Goal: Navigation & Orientation: Find specific page/section

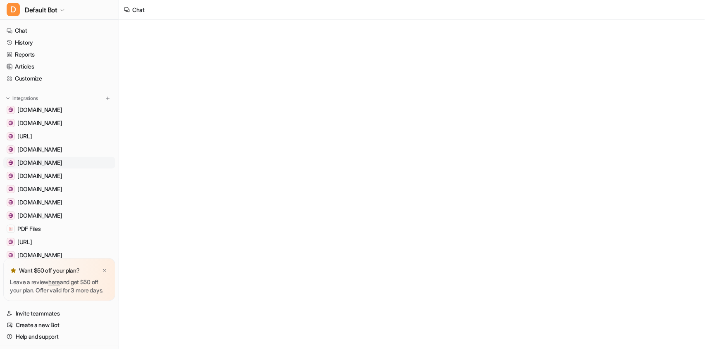
scroll to position [235, 0]
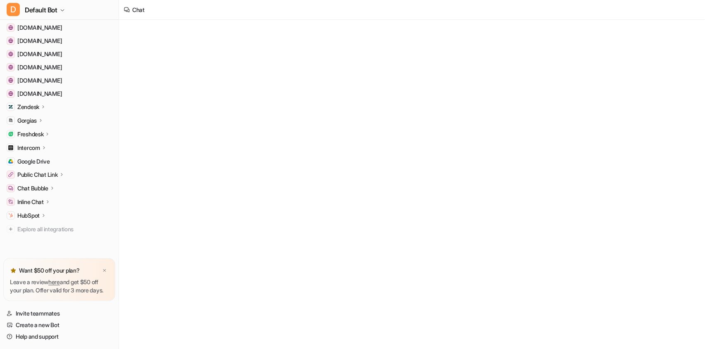
click at [34, 144] on p "Intercom" at bounding box center [28, 148] width 23 height 8
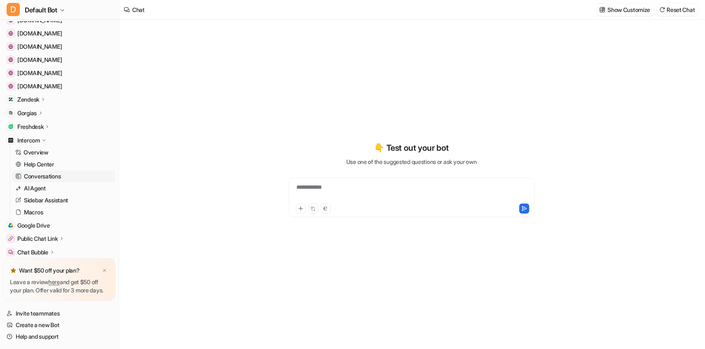
type textarea "**********"
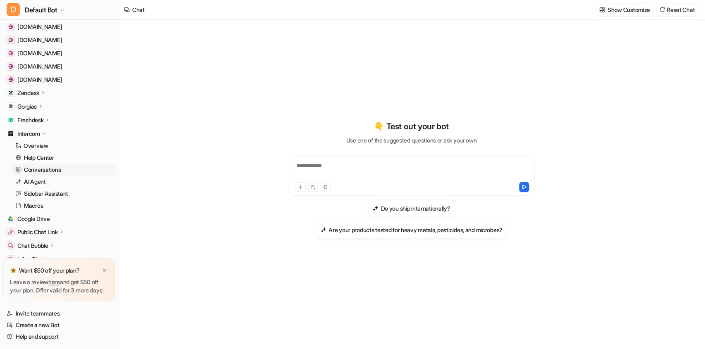
click at [31, 169] on p "Conversations" at bounding box center [42, 170] width 37 height 8
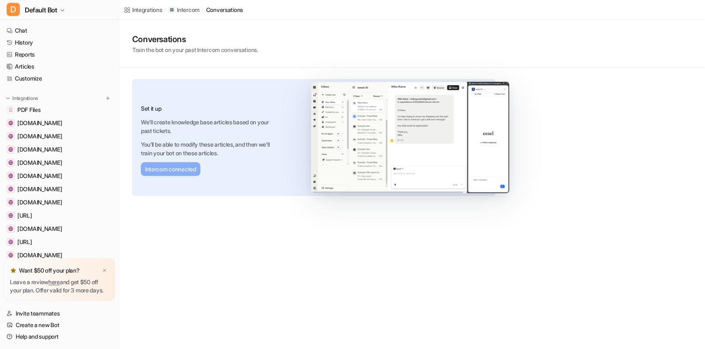
click at [400, 313] on div "Integrations / Intercom / conversations Conversations Train the bot on your pas…" at bounding box center [352, 174] width 705 height 349
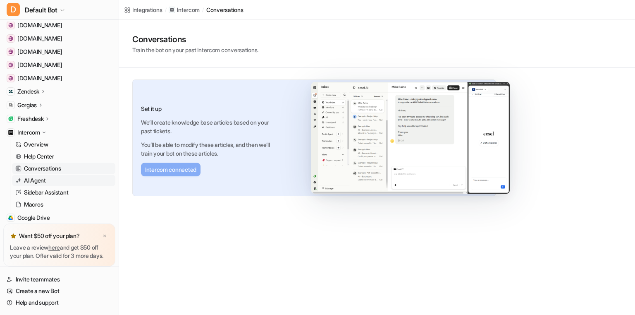
scroll to position [220, 0]
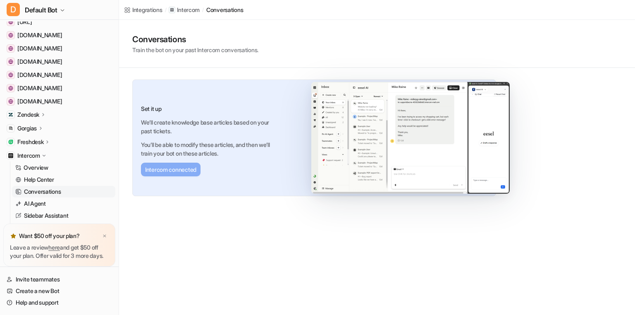
click at [39, 141] on p "Freshdesk" at bounding box center [30, 142] width 26 height 8
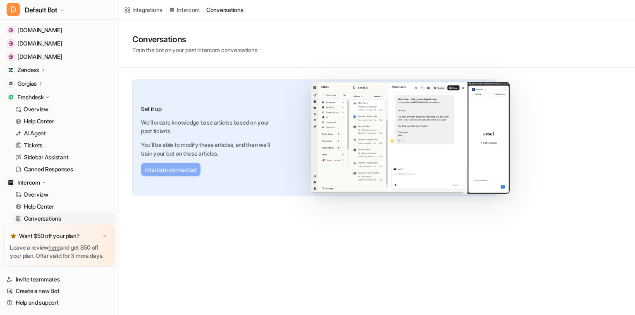
scroll to position [267, 0]
click at [51, 155] on p "Sidebar Assistant" at bounding box center [46, 155] width 44 height 8
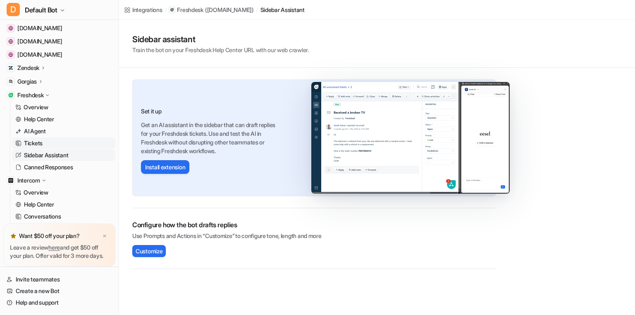
click at [54, 142] on link "Tickets" at bounding box center [63, 143] width 103 height 12
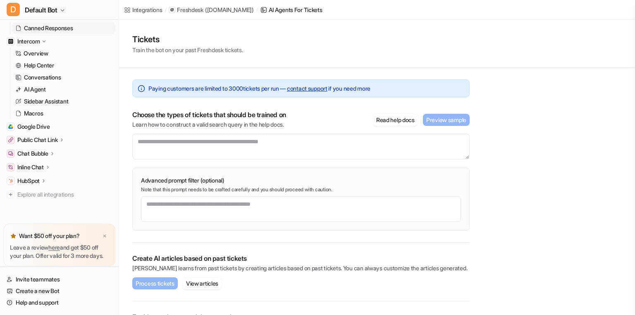
scroll to position [414, 0]
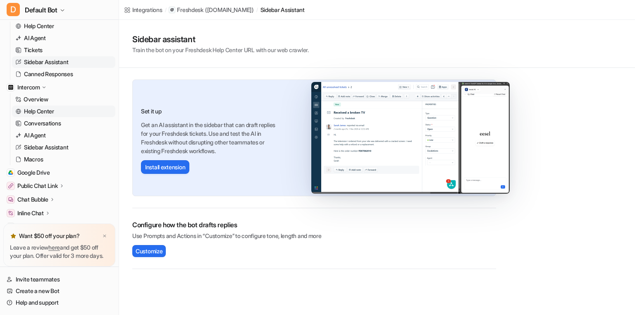
scroll to position [366, 0]
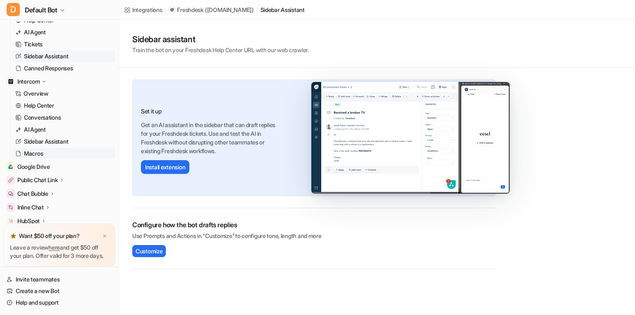
click at [32, 153] on p "Macros" at bounding box center [33, 153] width 19 height 8
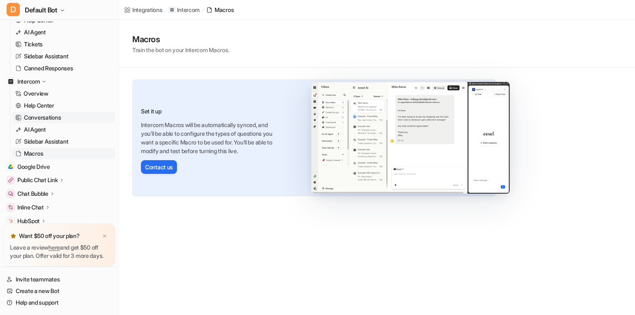
click at [46, 115] on p "Conversations" at bounding box center [42, 117] width 37 height 8
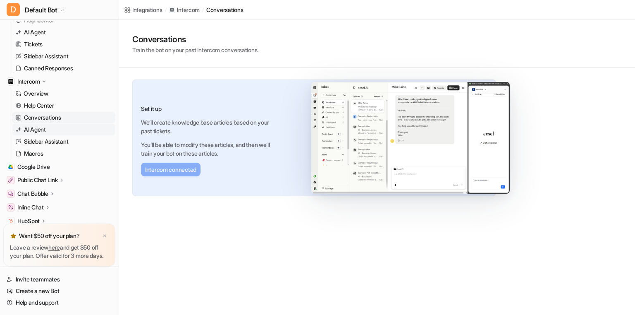
click at [41, 131] on p "AI Agent" at bounding box center [35, 129] width 22 height 8
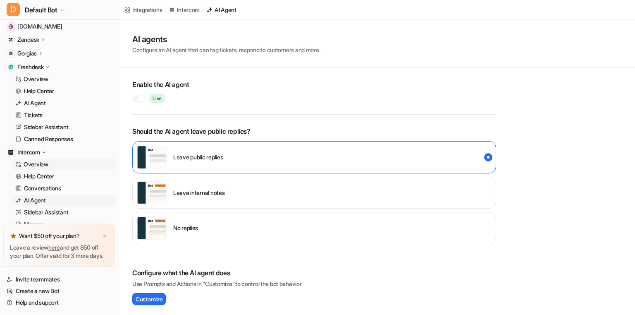
scroll to position [289, 0]
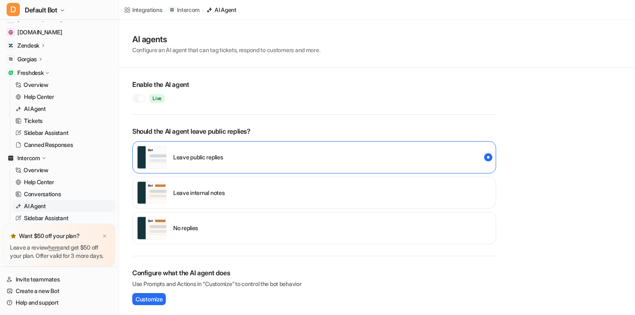
click at [39, 46] on p "Zendesk" at bounding box center [28, 45] width 22 height 8
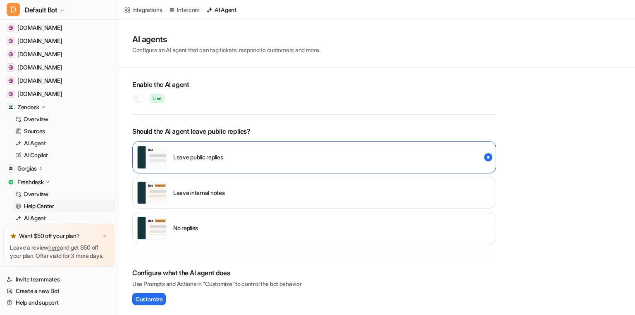
scroll to position [221, 0]
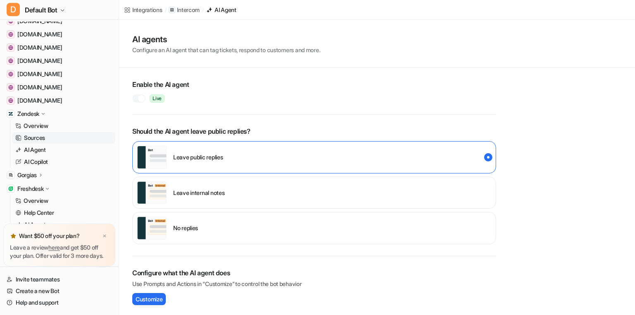
click at [39, 136] on p "Sources" at bounding box center [34, 138] width 21 height 8
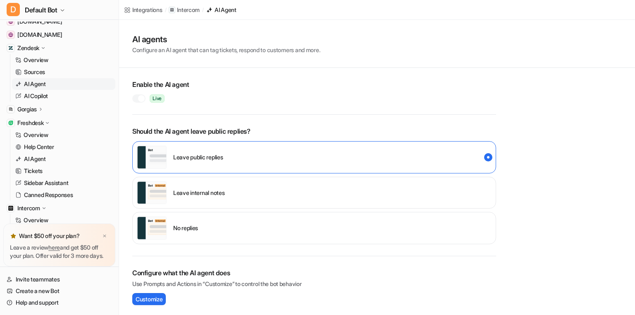
scroll to position [298, 0]
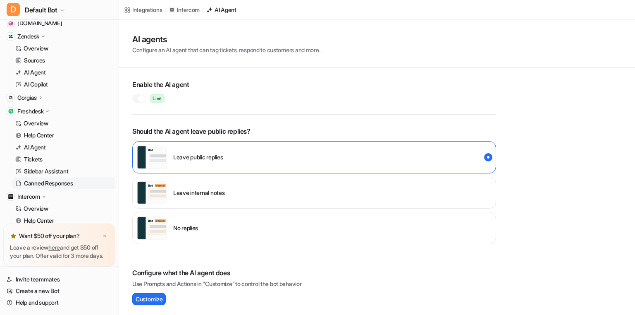
click at [43, 183] on p "Canned Responses" at bounding box center [48, 183] width 49 height 8
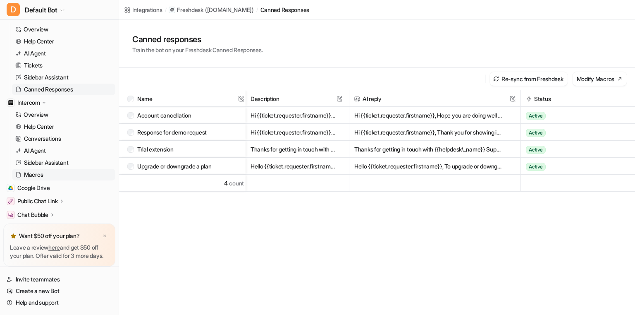
scroll to position [390, 0]
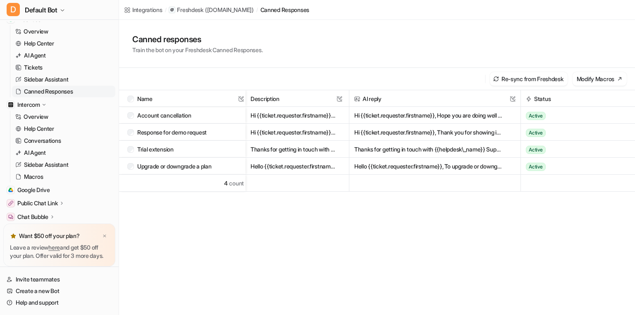
click at [163, 234] on div "Name This field cannot be modified Description This field cannot be modified AI…" at bounding box center [377, 226] width 516 height 273
click at [105, 233] on img at bounding box center [104, 235] width 5 height 5
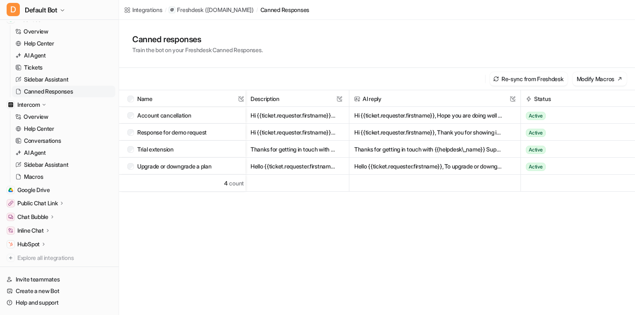
click at [157, 230] on div "Name This field cannot be modified Description This field cannot be modified AI…" at bounding box center [377, 226] width 516 height 273
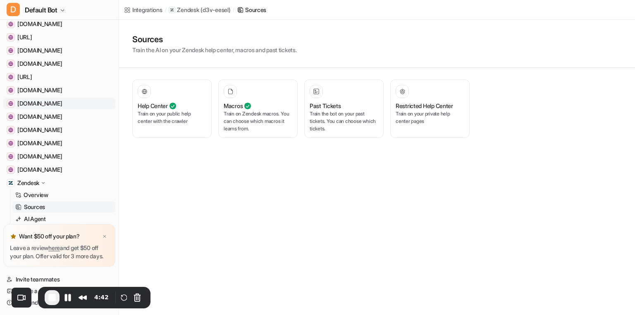
scroll to position [318, 0]
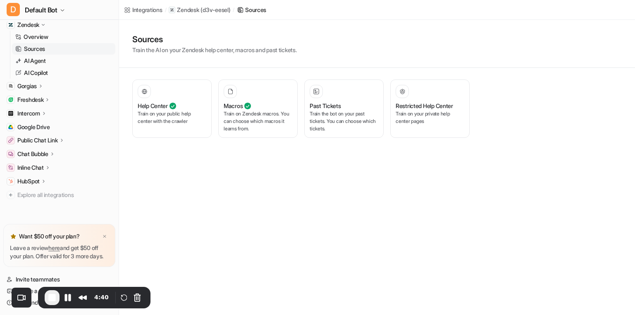
click at [34, 109] on p "Intercom" at bounding box center [28, 113] width 23 height 8
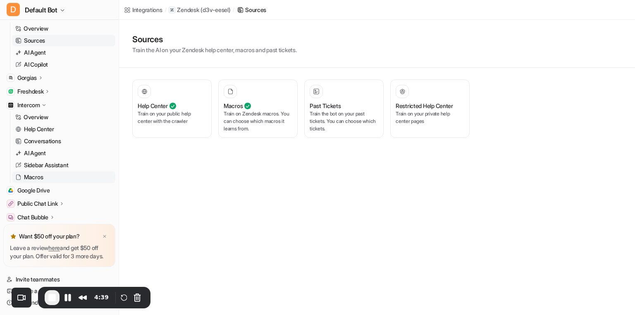
click at [33, 176] on p "Macros" at bounding box center [33, 177] width 19 height 8
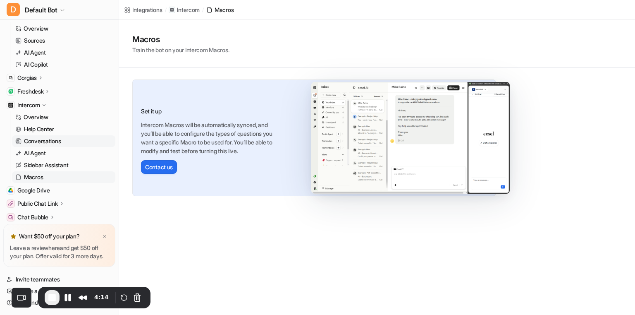
click at [42, 139] on p "Conversations" at bounding box center [42, 141] width 37 height 8
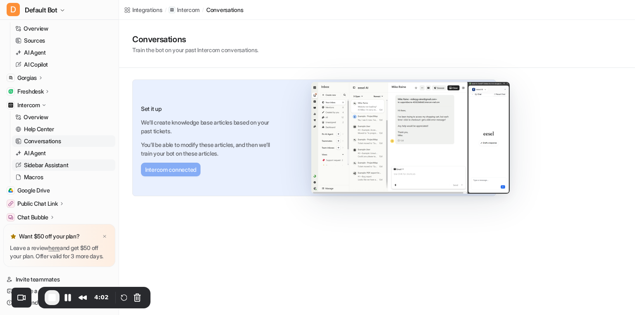
click at [29, 159] on link "Sidebar Assistant" at bounding box center [63, 165] width 103 height 12
click at [36, 151] on p "AI Agent" at bounding box center [35, 153] width 22 height 8
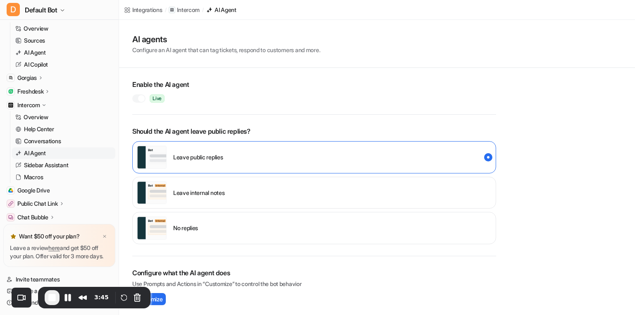
scroll to position [2, 0]
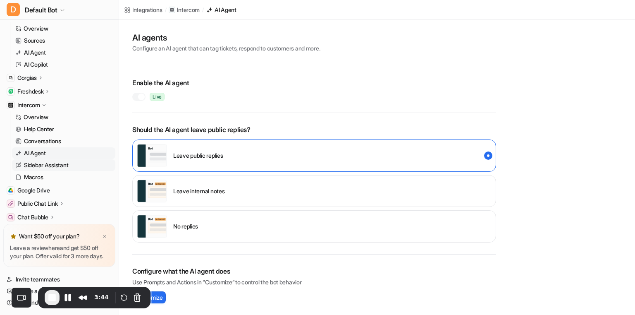
click at [52, 164] on p "Sidebar Assistant" at bounding box center [46, 165] width 44 height 8
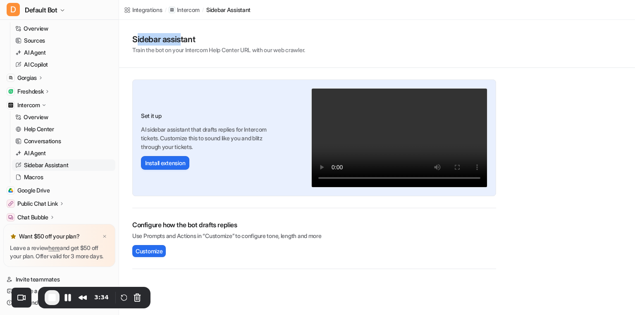
drag, startPoint x: 135, startPoint y: 41, endPoint x: 183, endPoint y: 41, distance: 47.9
click at [183, 41] on h1 "Sidebar assistant" at bounding box center [218, 39] width 173 height 12
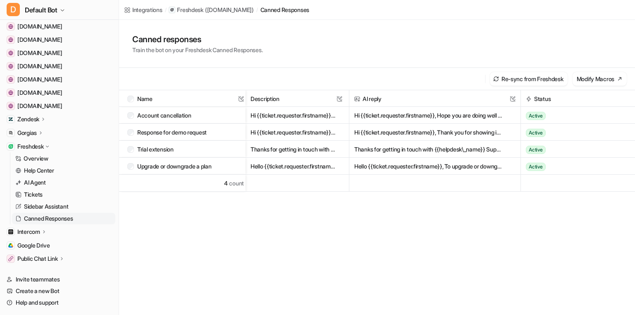
scroll to position [291, 0]
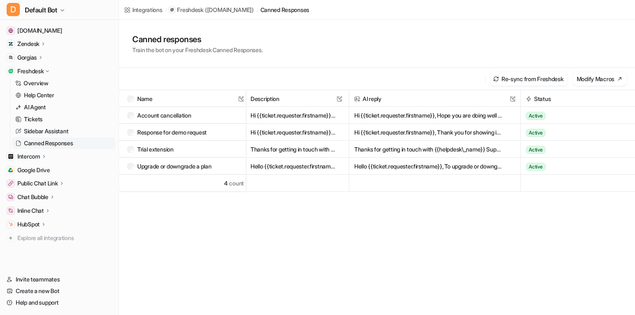
click at [44, 155] on icon at bounding box center [44, 156] width 6 height 6
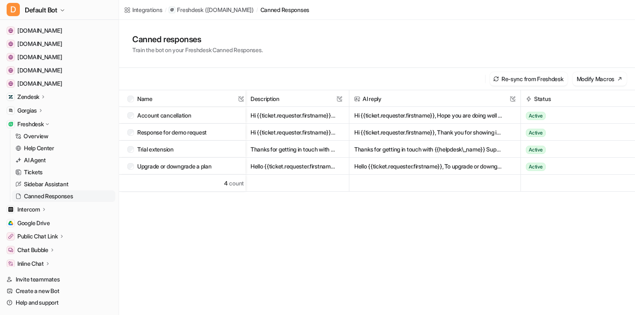
scroll to position [291, 0]
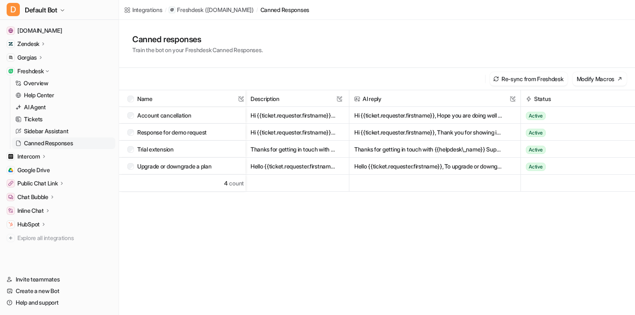
click at [33, 158] on p "Intercom" at bounding box center [28, 156] width 23 height 8
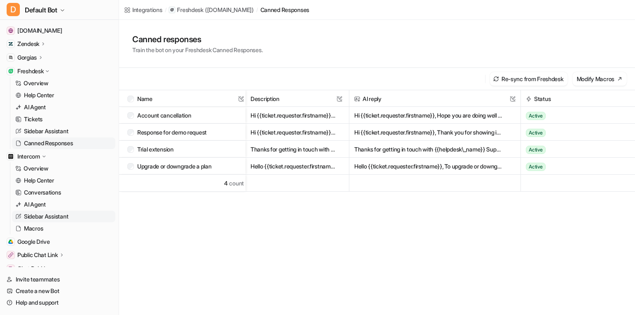
click at [31, 216] on p "Sidebar Assistant" at bounding box center [46, 216] width 44 height 8
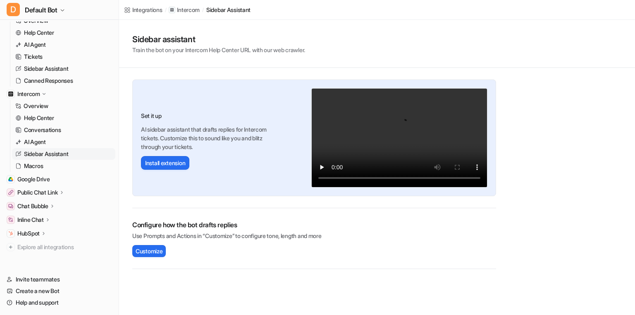
scroll to position [354, 0]
click at [56, 162] on link "Macros" at bounding box center [63, 166] width 103 height 12
click at [48, 165] on link "Macros" at bounding box center [63, 166] width 103 height 12
